Goal: Transaction & Acquisition: Purchase product/service

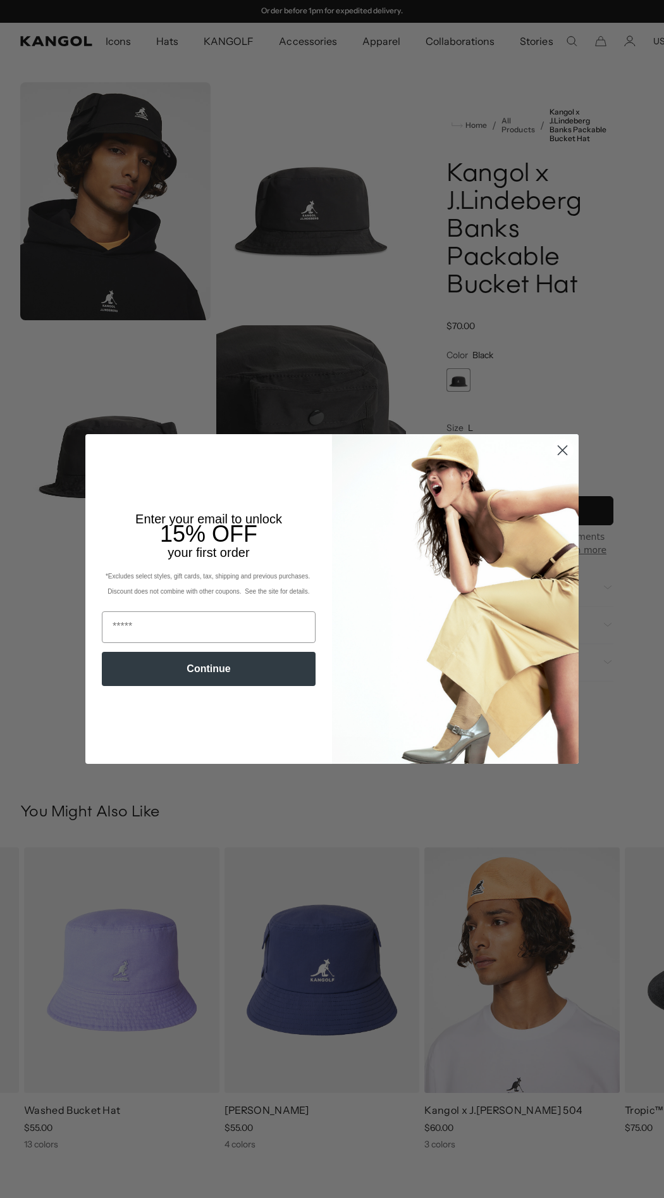
scroll to position [1019, 0]
